Goal: Information Seeking & Learning: Learn about a topic

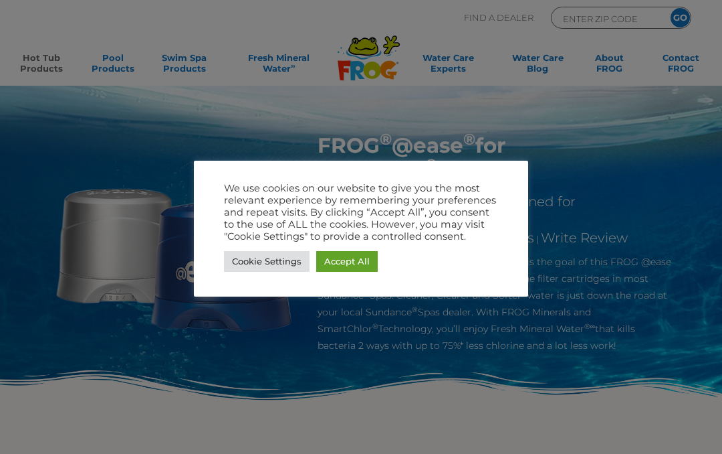
click at [694, 281] on div at bounding box center [361, 227] width 722 height 454
click at [347, 260] on link "Accept All" at bounding box center [347, 261] width 62 height 21
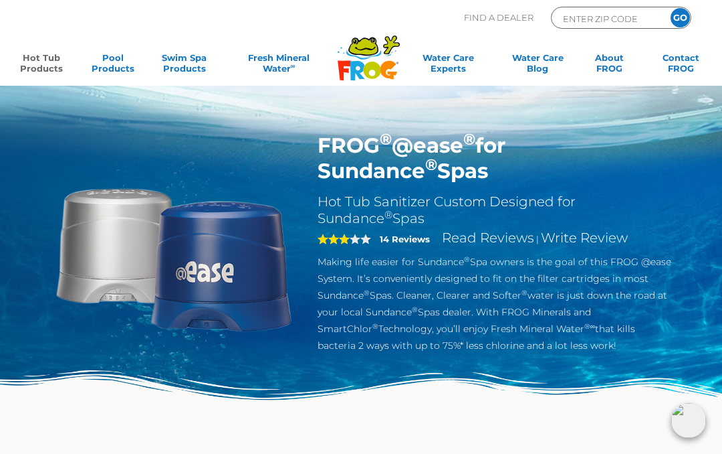
click at [243, 218] on img at bounding box center [174, 256] width 248 height 248
click at [315, 284] on div "FROG ® @ease ® for Sundance ® Spas Hot Tub Sanitizer Custom Designed for Sundan…" at bounding box center [495, 246] width 375 height 228
click at [185, 72] on link "Swim Spa Products" at bounding box center [185, 65] width 56 height 27
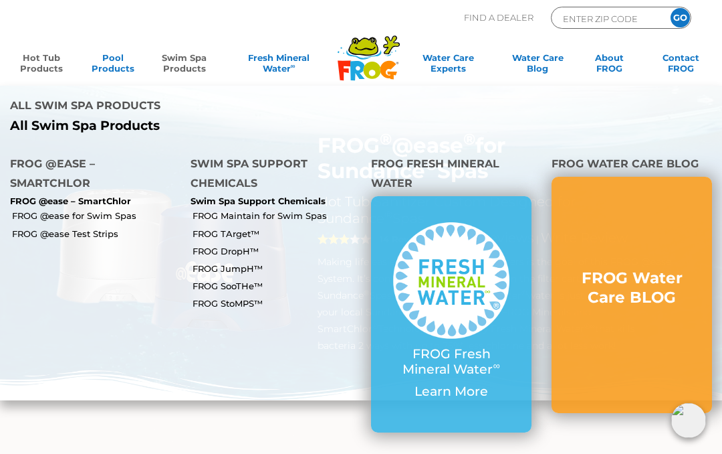
click at [56, 196] on p "FROG @ease – SmartChlor" at bounding box center [90, 201] width 161 height 11
click at [47, 209] on link "FROG @ease for Swim Spas" at bounding box center [96, 215] width 169 height 12
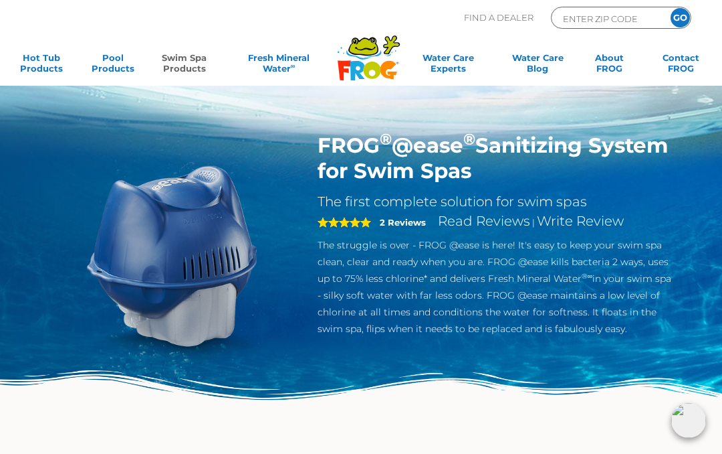
click at [127, 273] on img at bounding box center [174, 256] width 248 height 248
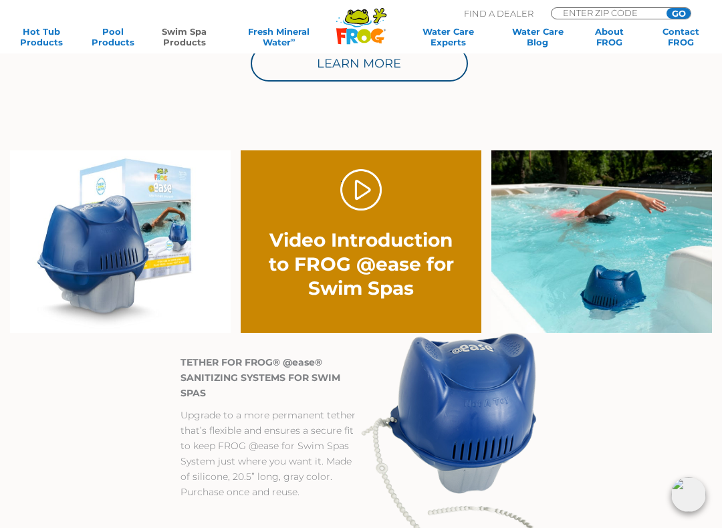
scroll to position [787, 0]
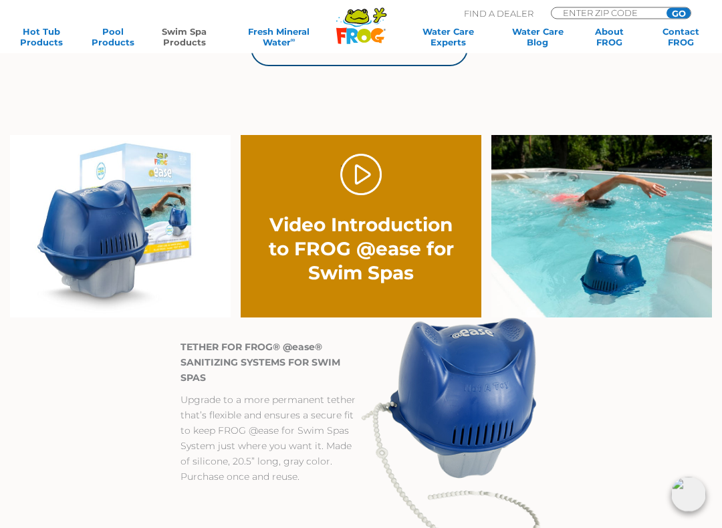
click at [332, 206] on div ". Video Introduction to FROG @ease for Swim Spas" at bounding box center [361, 220] width 193 height 131
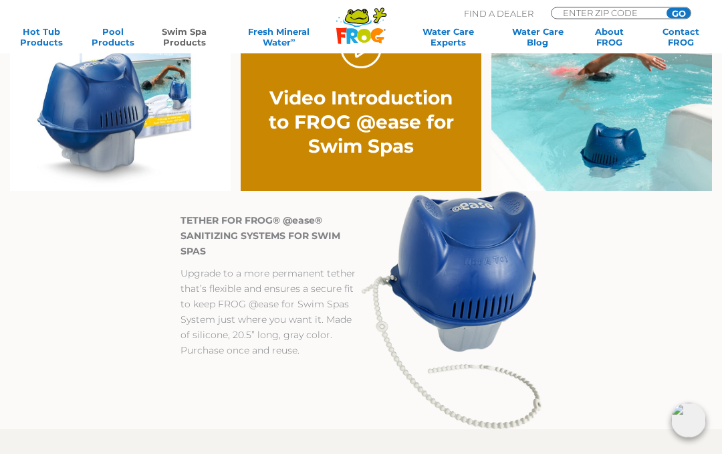
scroll to position [911, 0]
